Goal: Information Seeking & Learning: Learn about a topic

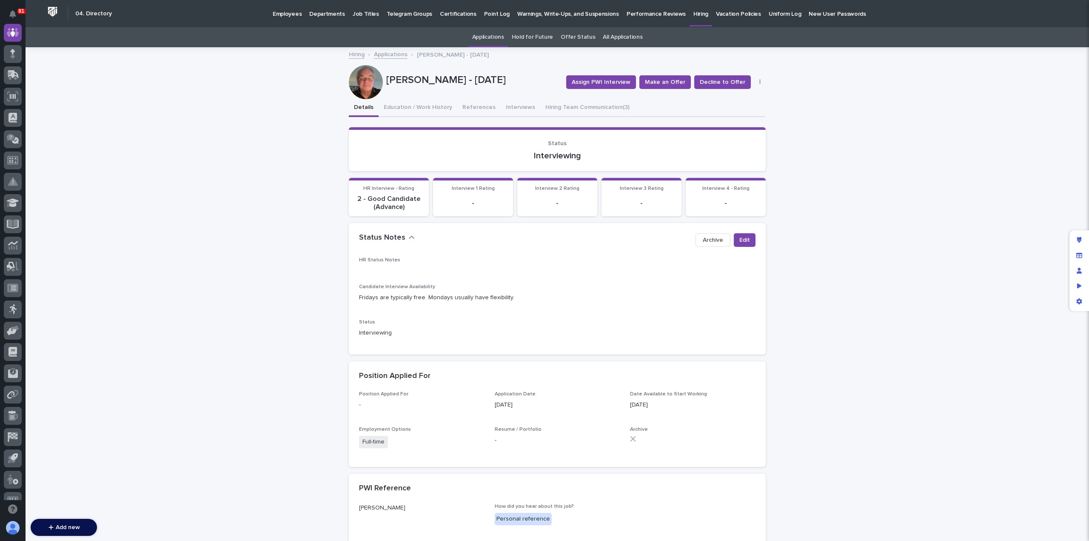
click at [386, 55] on link "Applications" at bounding box center [391, 54] width 34 height 10
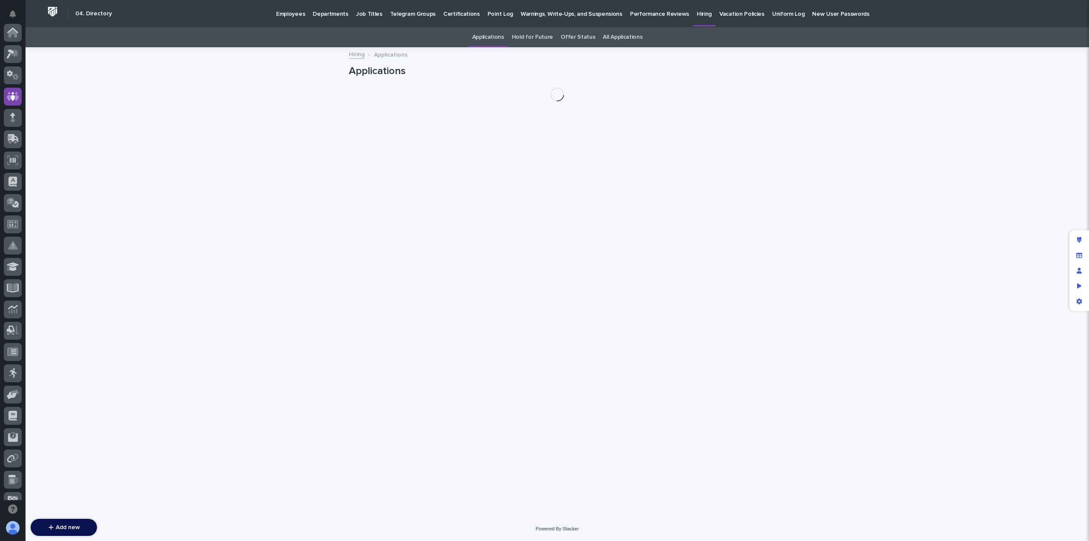
scroll to position [64, 0]
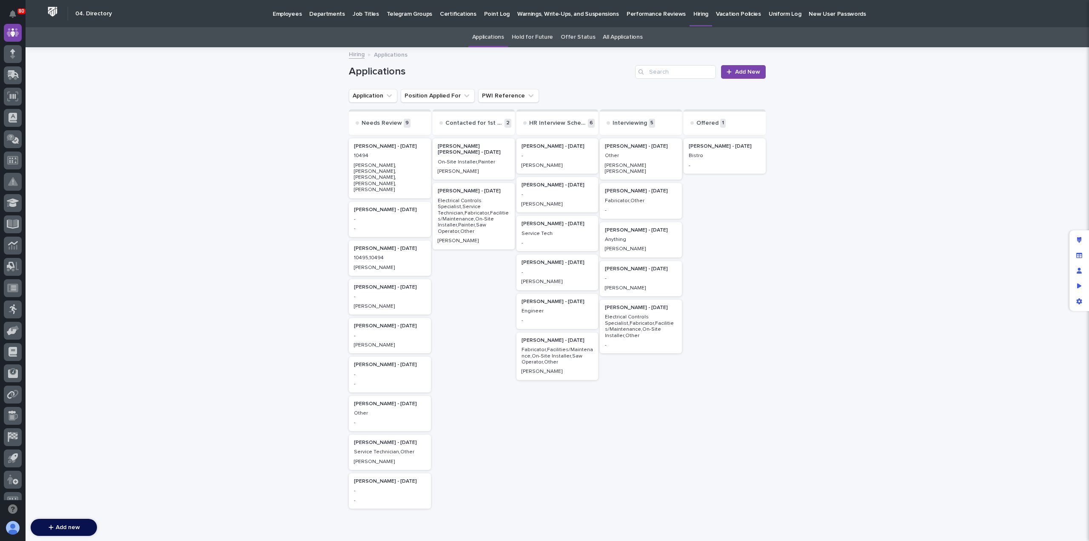
click at [376, 167] on p "[PERSON_NAME], [PERSON_NAME], [PERSON_NAME], [PERSON_NAME], [PERSON_NAME]" at bounding box center [390, 178] width 72 height 31
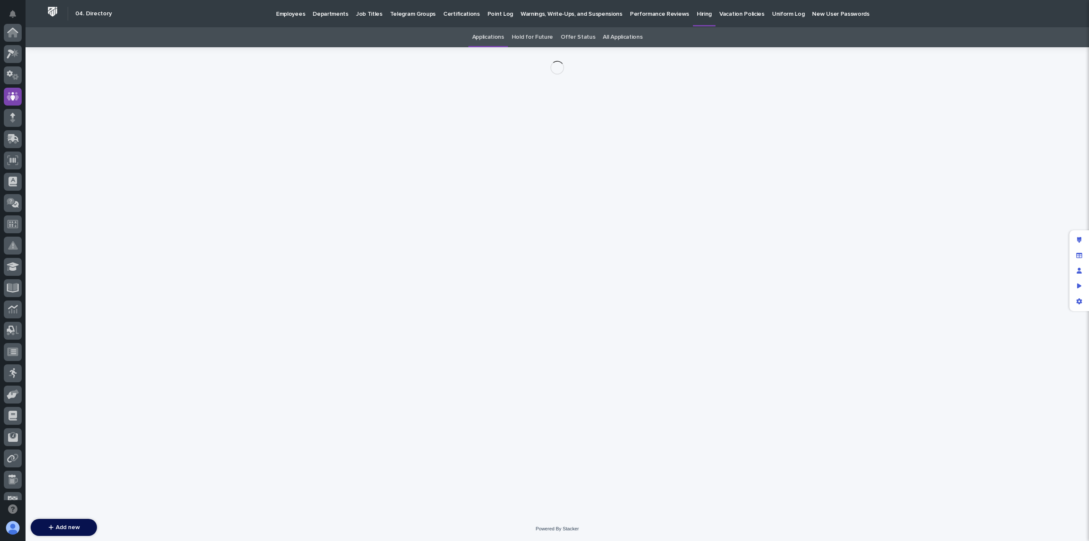
scroll to position [64, 0]
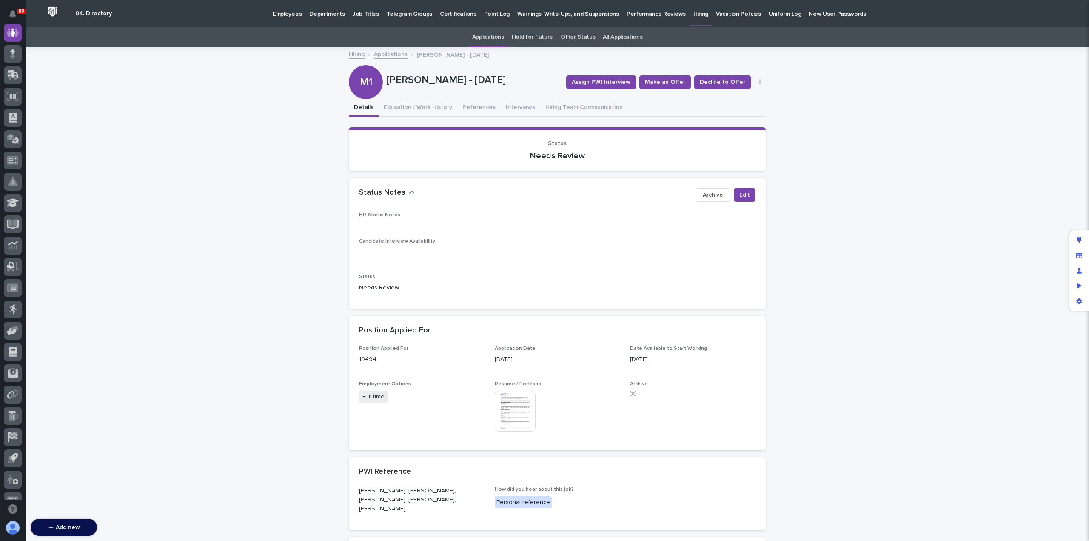
click at [517, 400] on img at bounding box center [515, 411] width 41 height 41
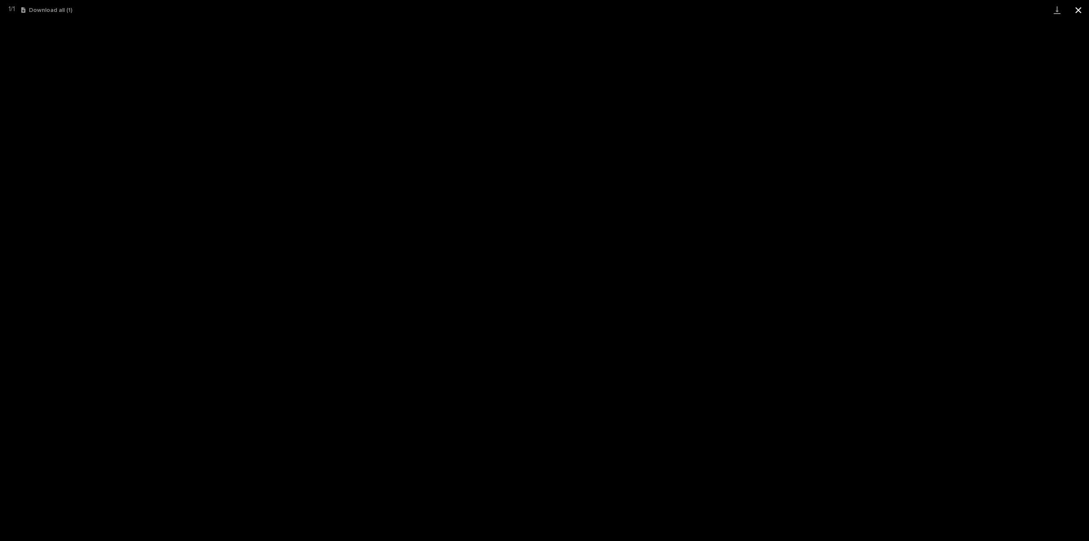
click at [1080, 11] on button "Close gallery" at bounding box center [1078, 10] width 21 height 20
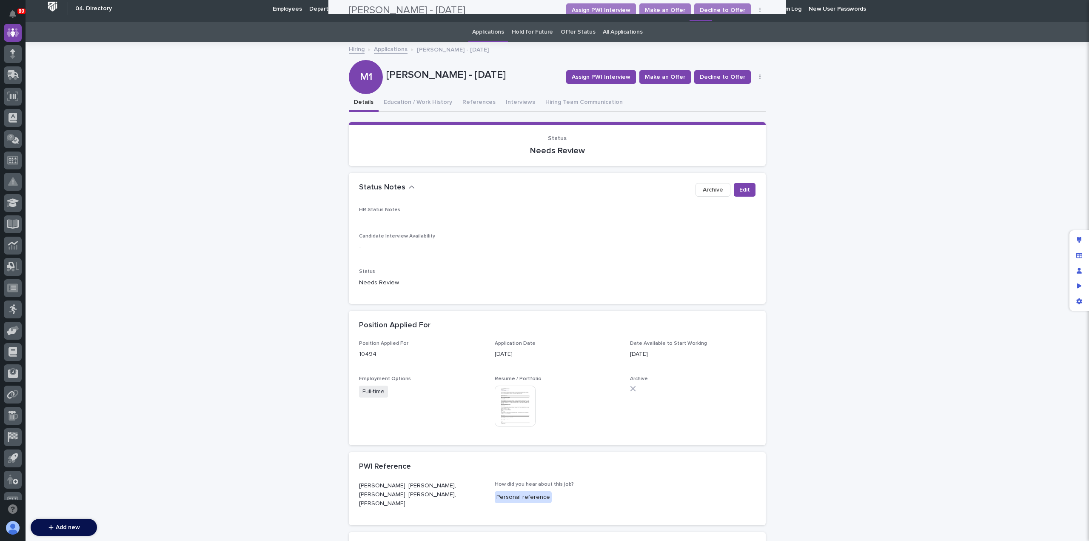
scroll to position [0, 0]
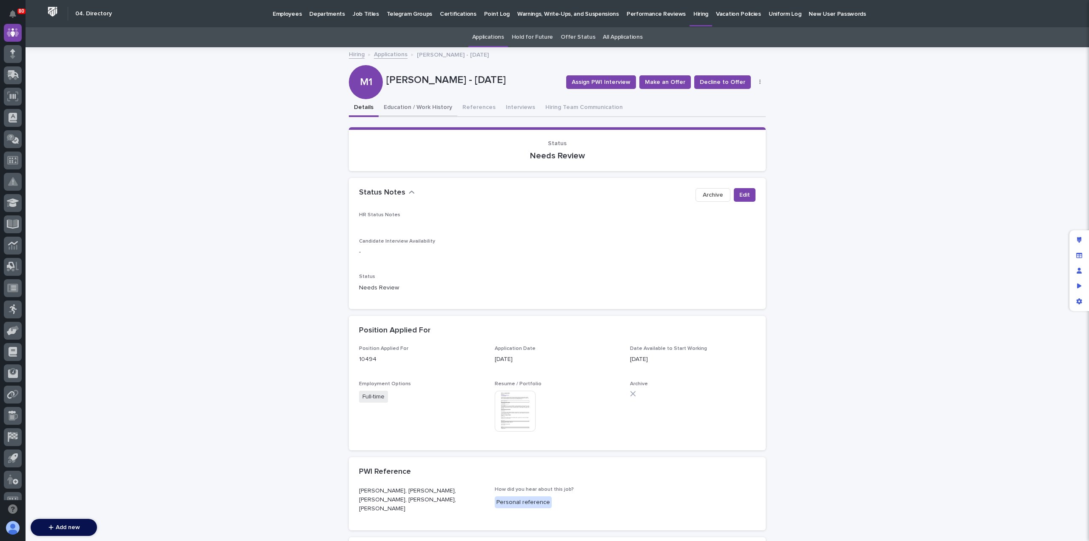
click at [416, 107] on button "Education / Work History" at bounding box center [418, 108] width 79 height 18
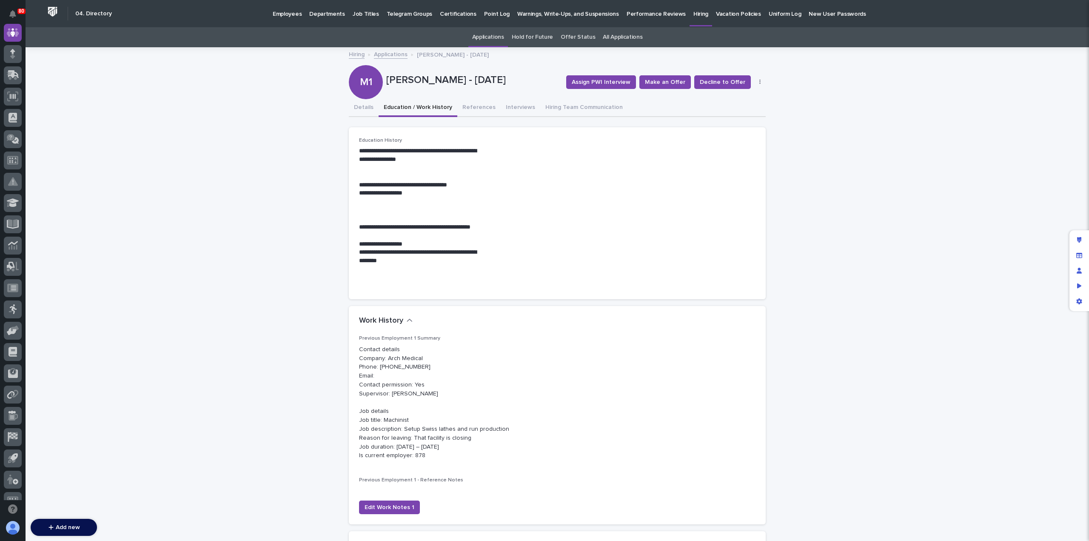
click at [385, 54] on link "Applications" at bounding box center [391, 54] width 34 height 10
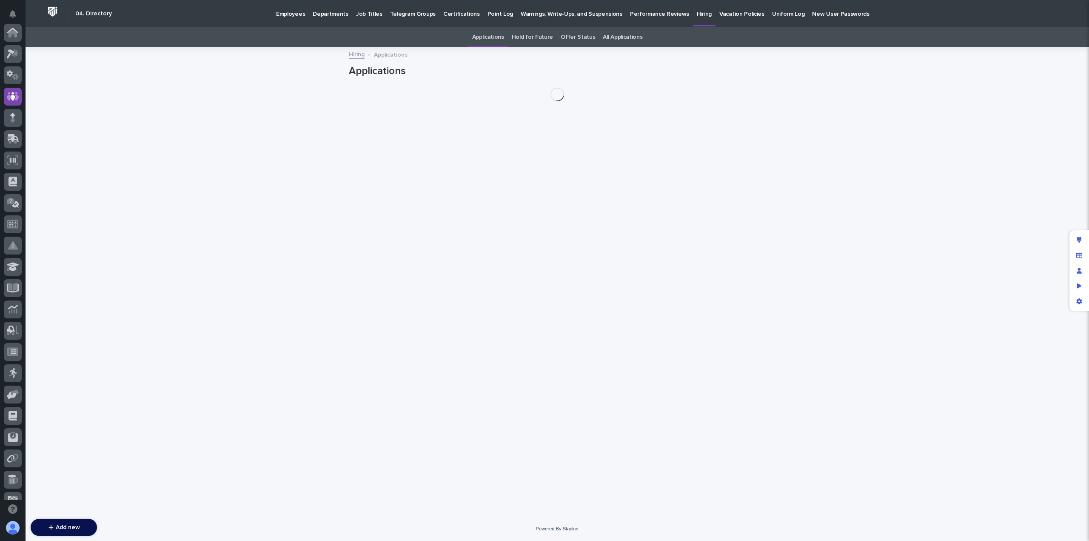
scroll to position [64, 0]
